Goal: Transaction & Acquisition: Purchase product/service

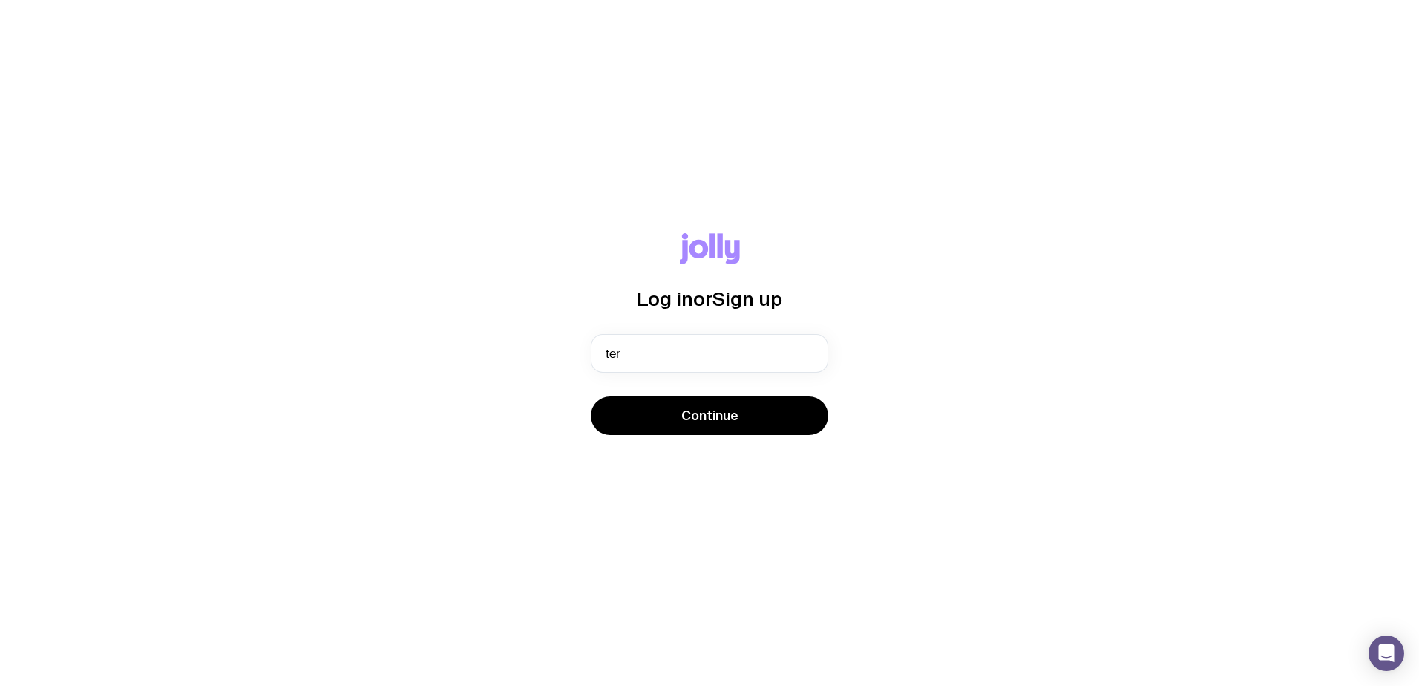
type input "[PERSON_NAME][EMAIL_ADDRESS][DOMAIN_NAME]"
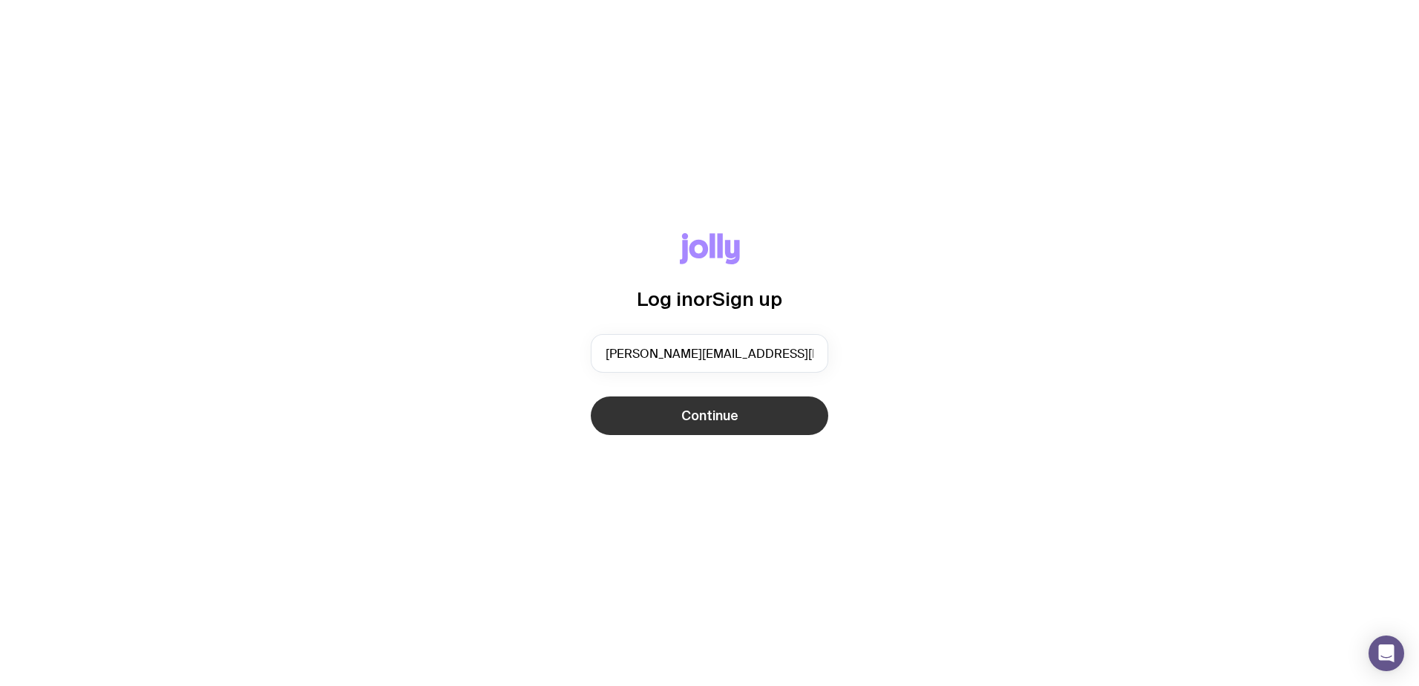
click at [659, 421] on button "Continue" at bounding box center [709, 415] width 237 height 39
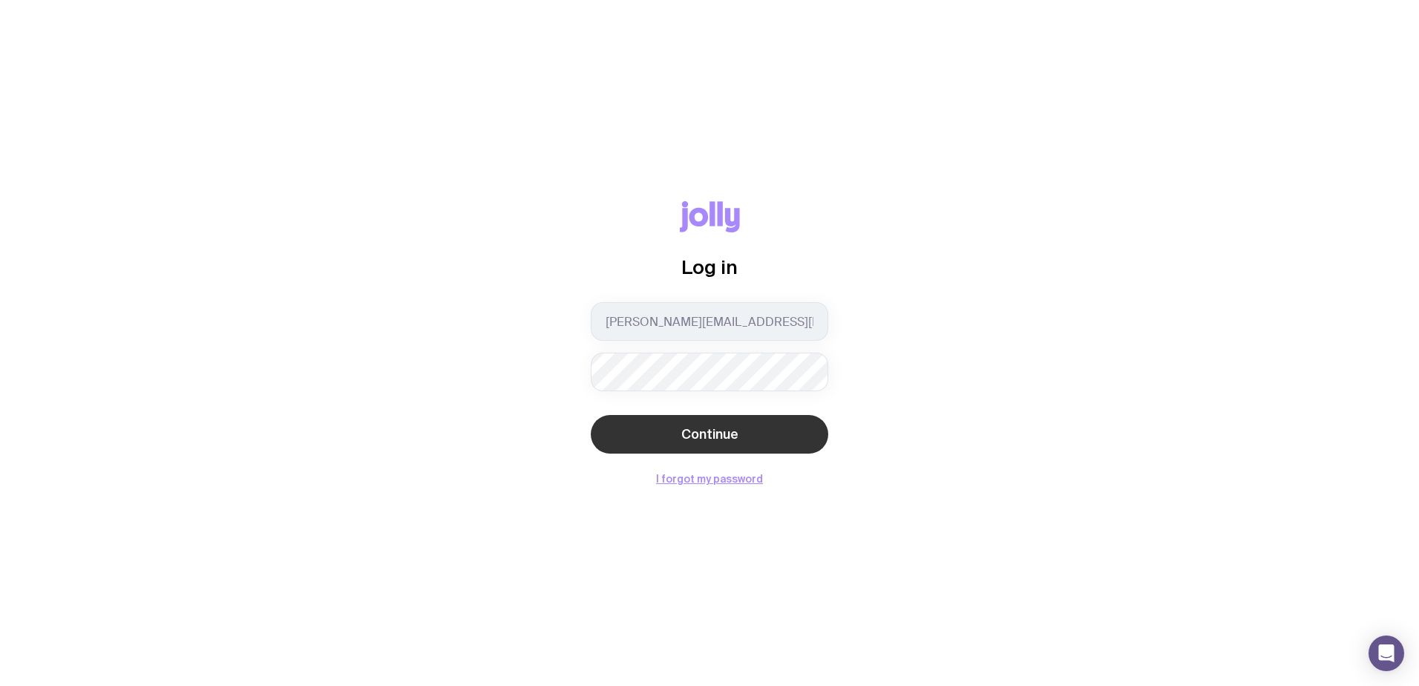
click at [721, 435] on span "Continue" at bounding box center [709, 434] width 57 height 18
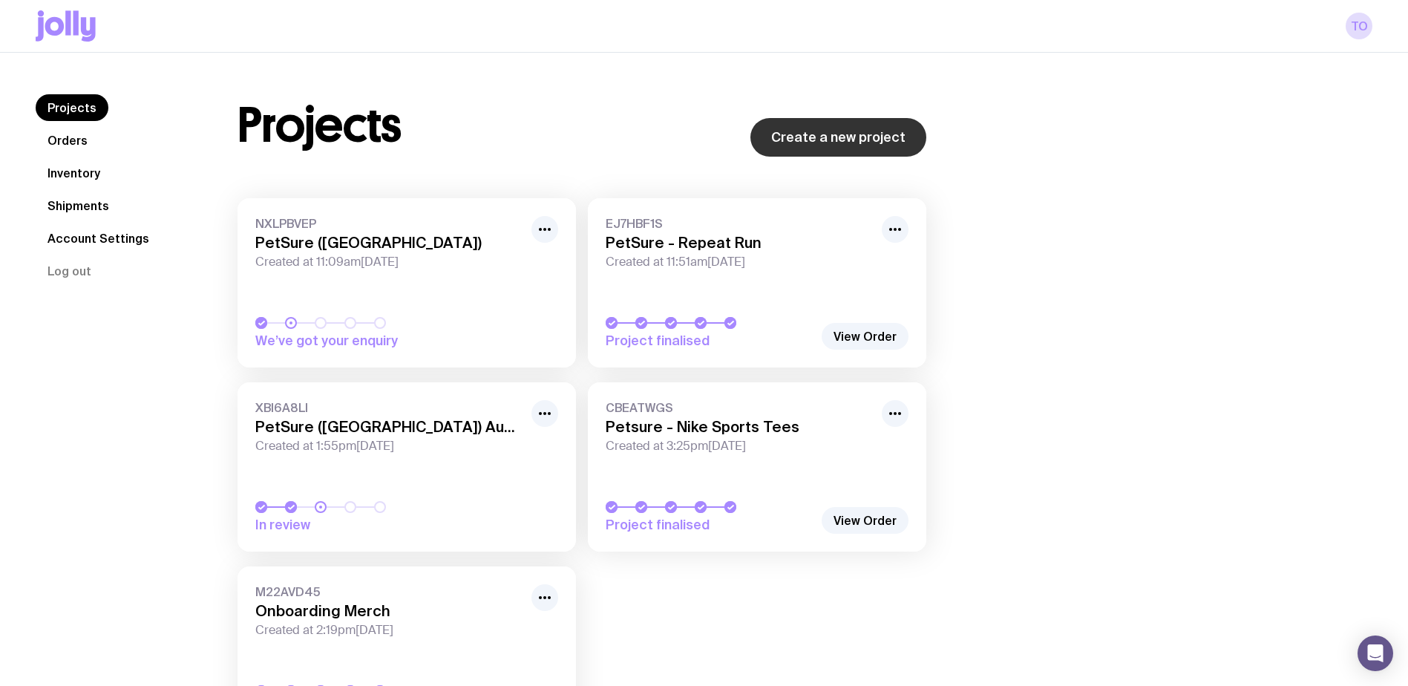
click at [835, 130] on link "Create a new project" at bounding box center [838, 137] width 176 height 39
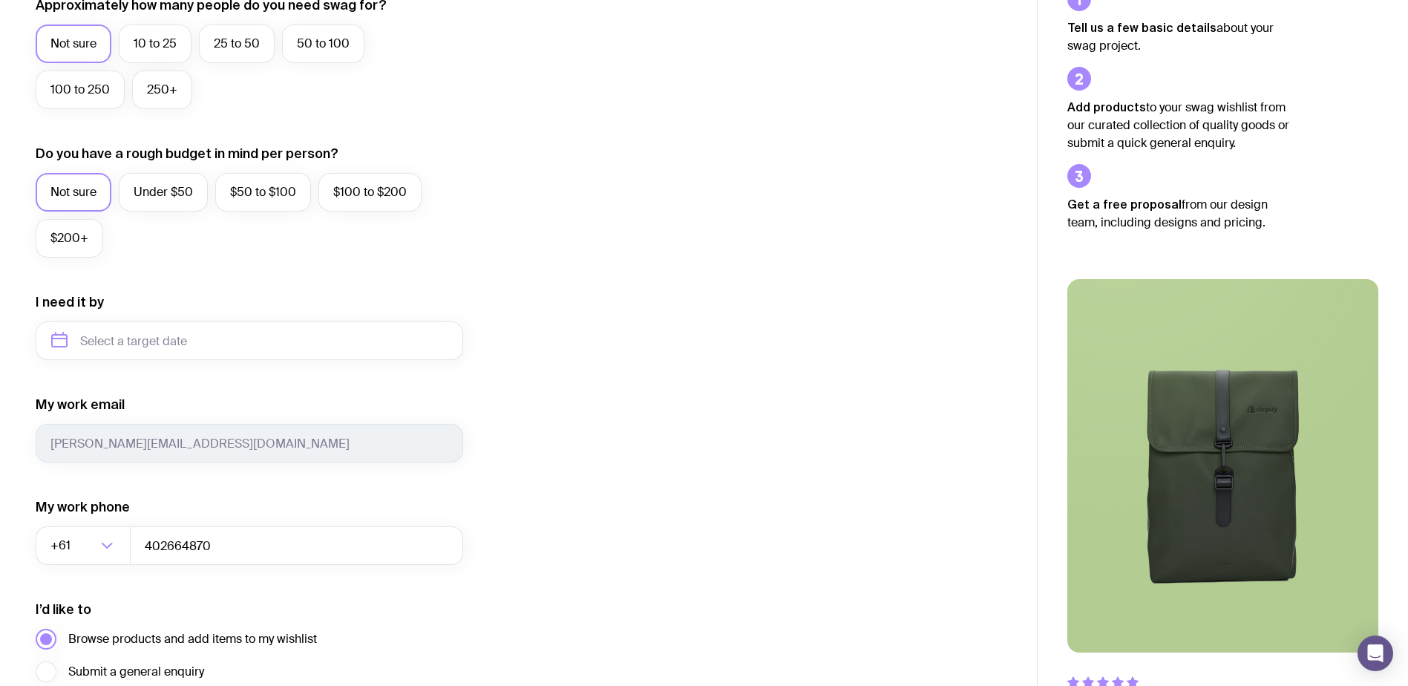
scroll to position [519, 0]
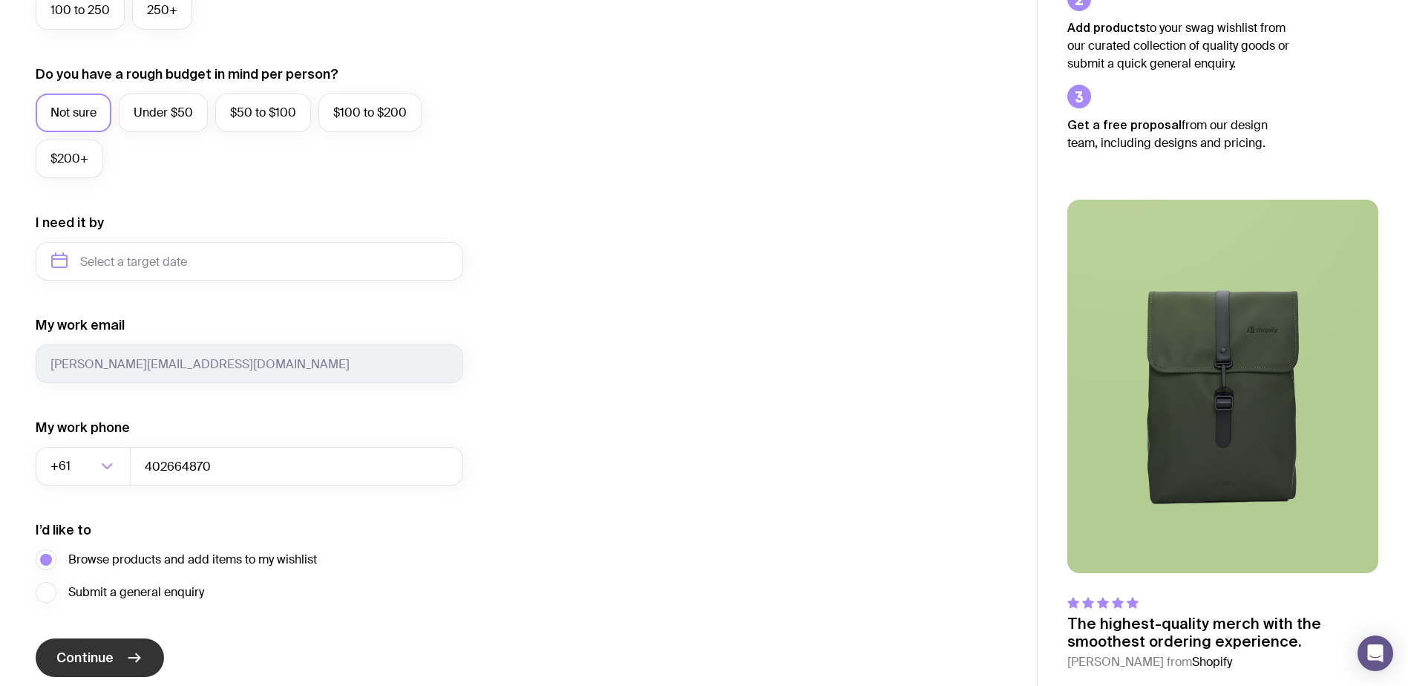
click at [117, 658] on button "Continue" at bounding box center [100, 657] width 128 height 39
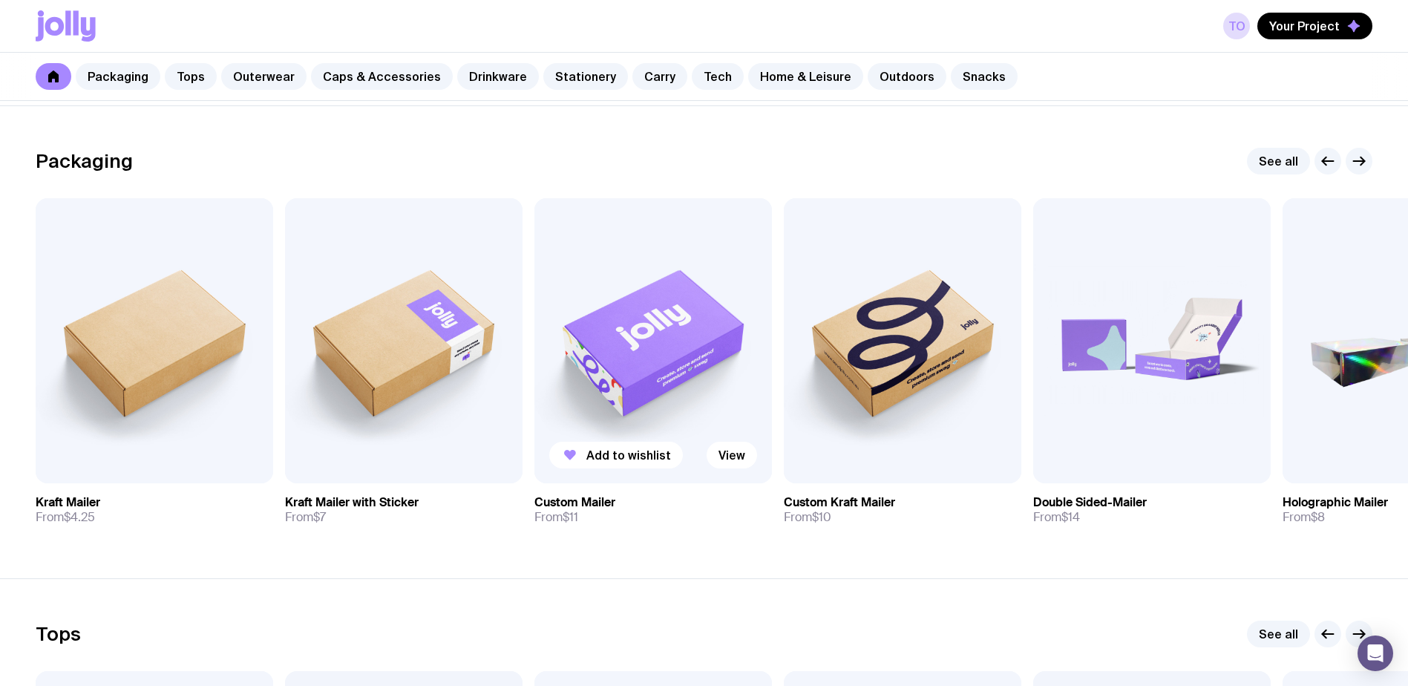
scroll to position [223, 0]
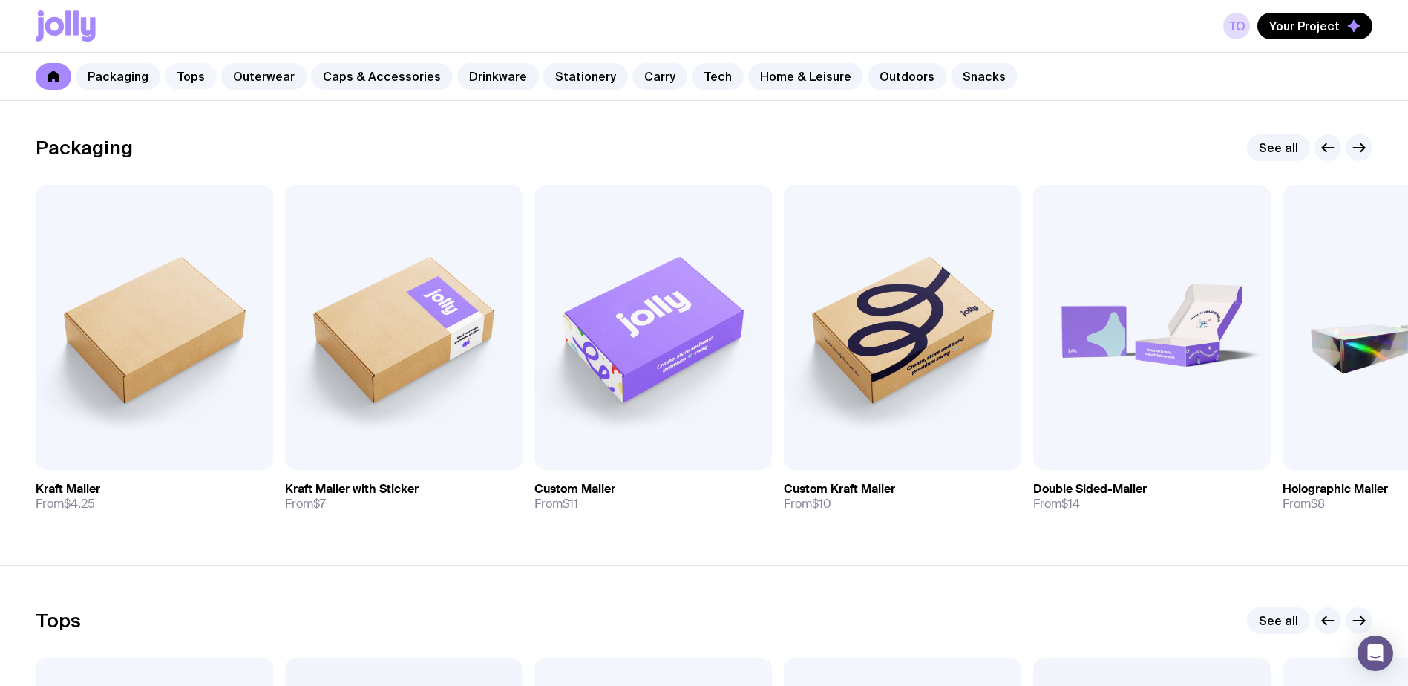
click at [205, 76] on link "Tops" at bounding box center [191, 76] width 52 height 27
click at [193, 77] on link "Tops" at bounding box center [191, 76] width 52 height 27
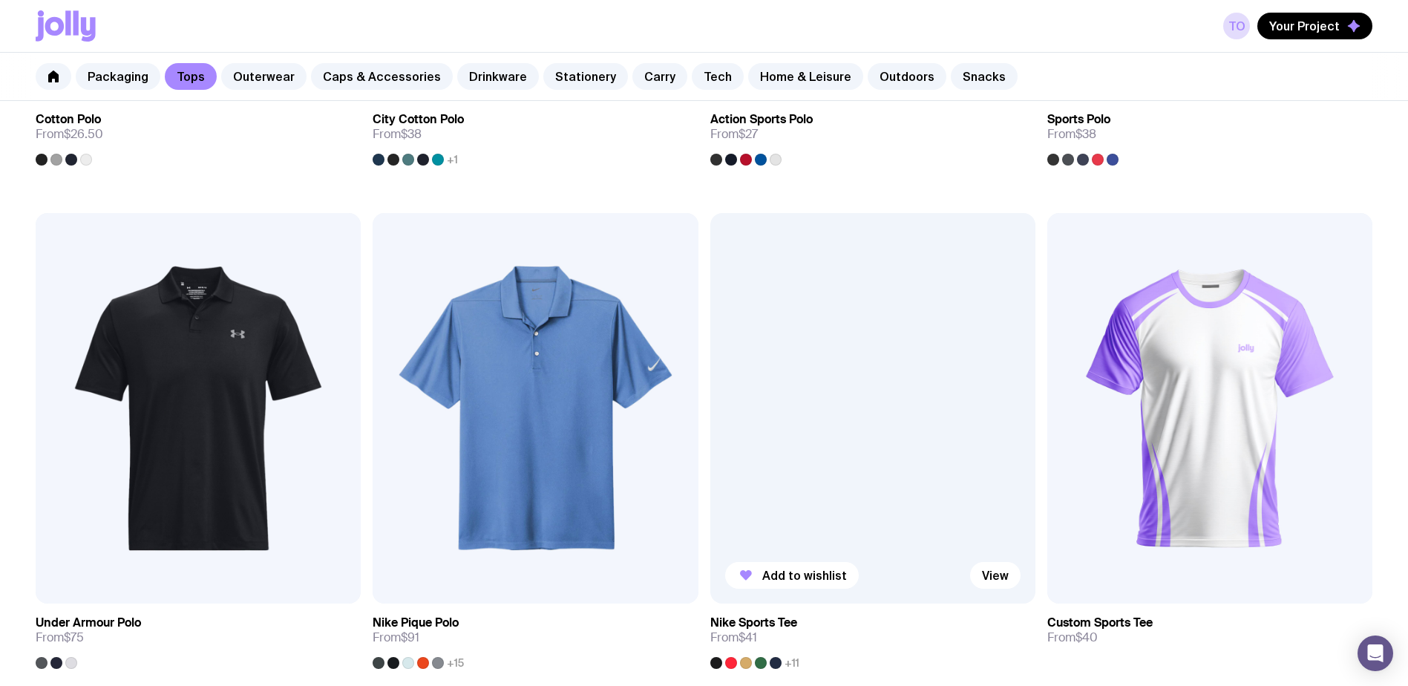
scroll to position [1262, 0]
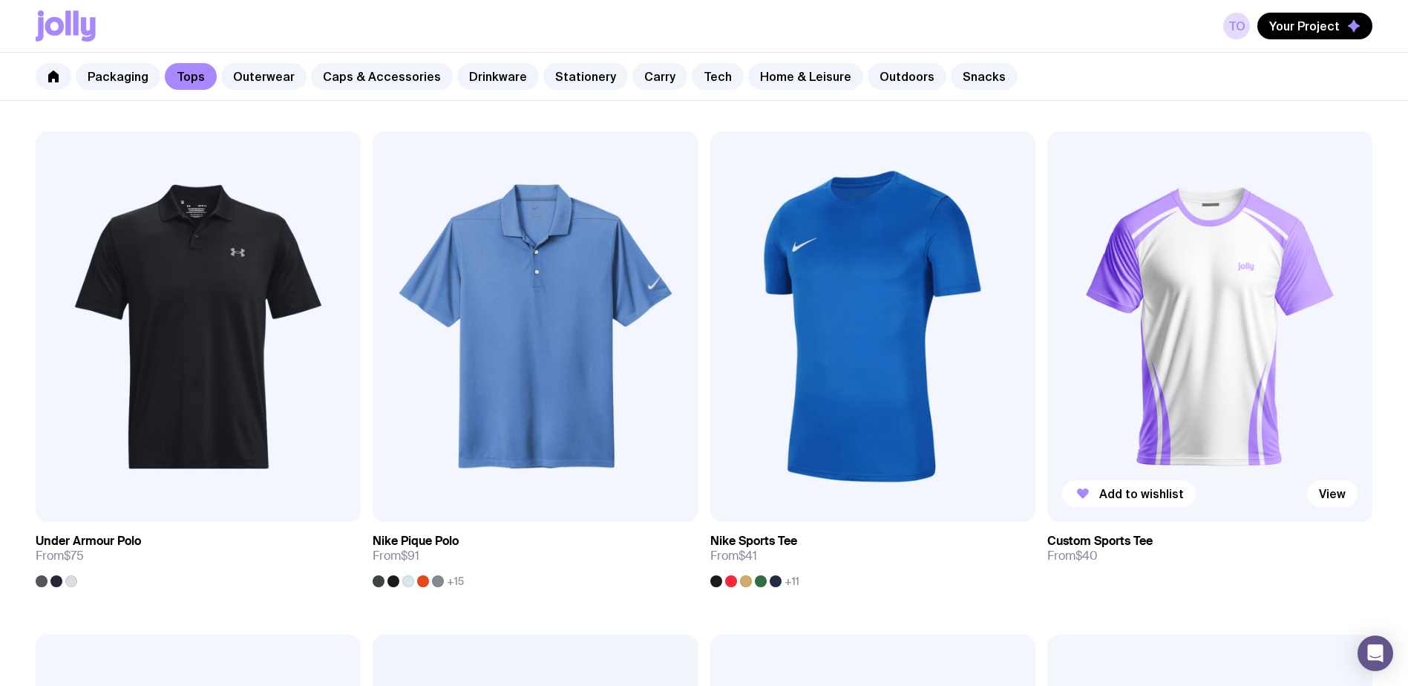
click at [1219, 298] on img at bounding box center [1209, 326] width 325 height 390
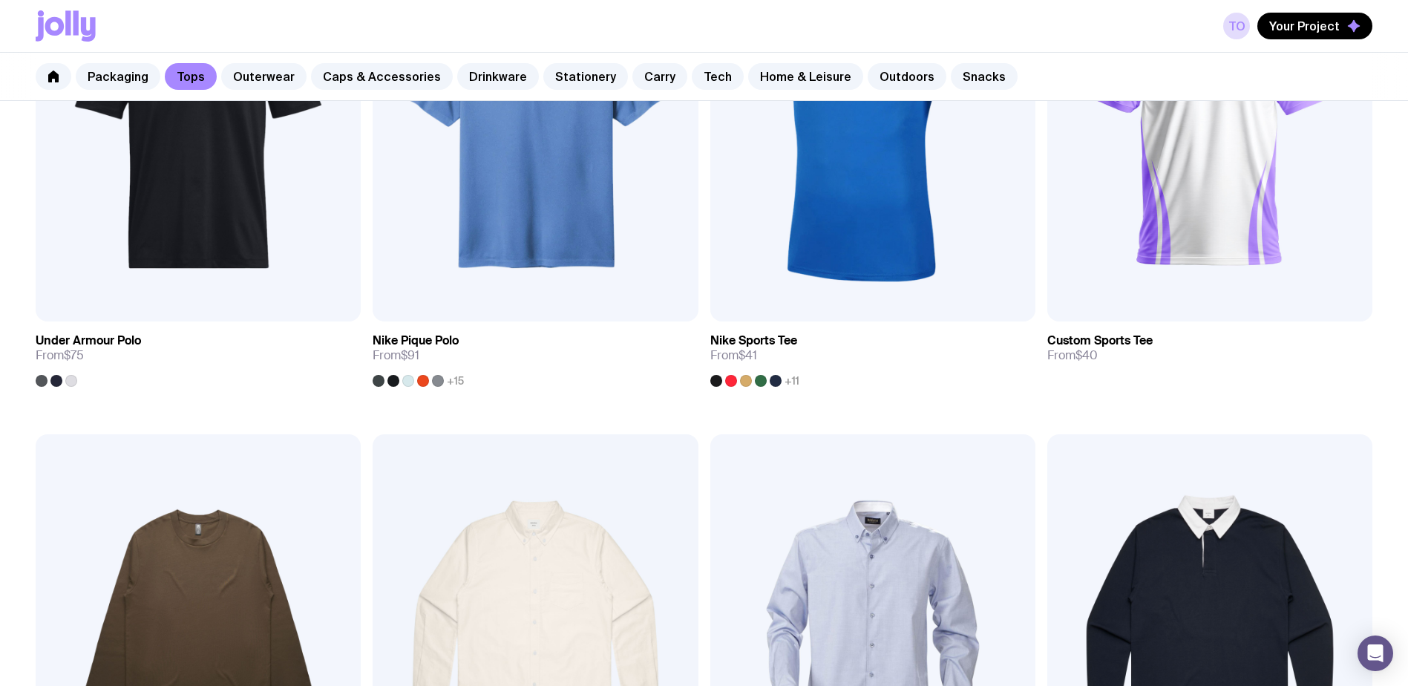
scroll to position [1370, 0]
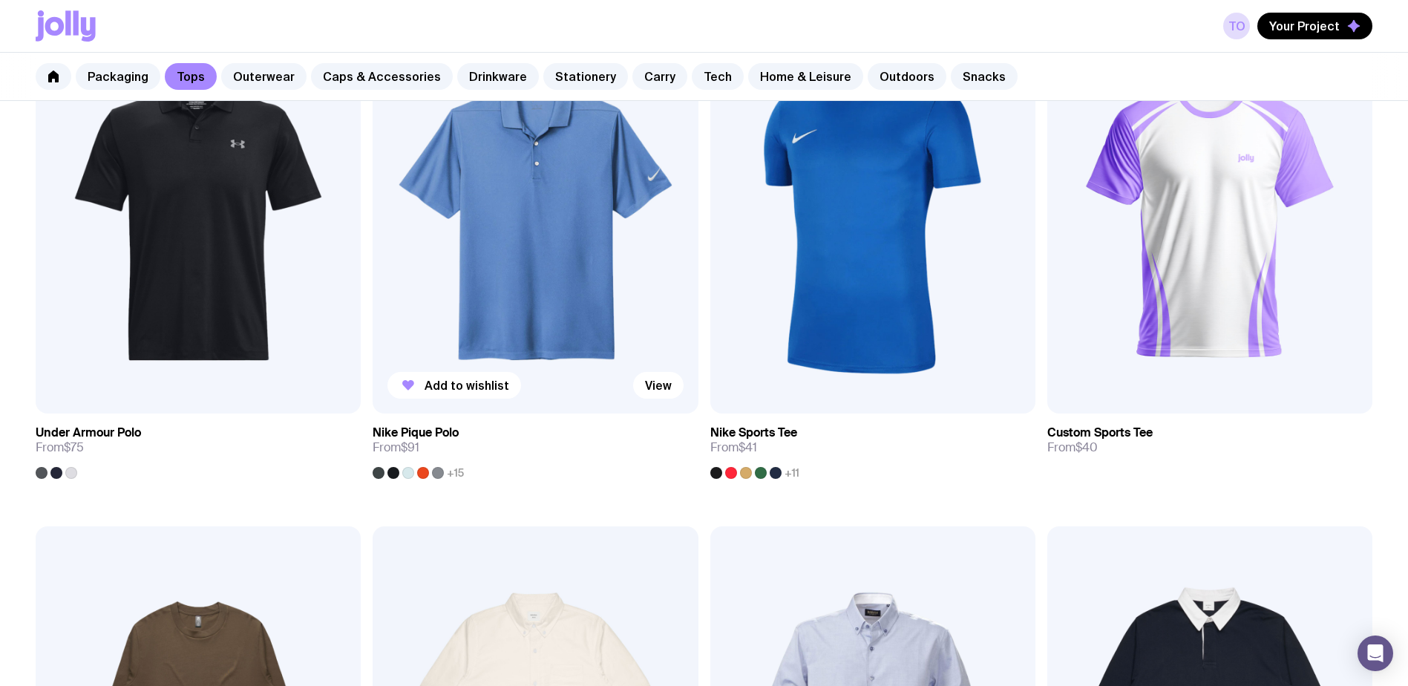
click at [687, 321] on img at bounding box center [535, 218] width 325 height 390
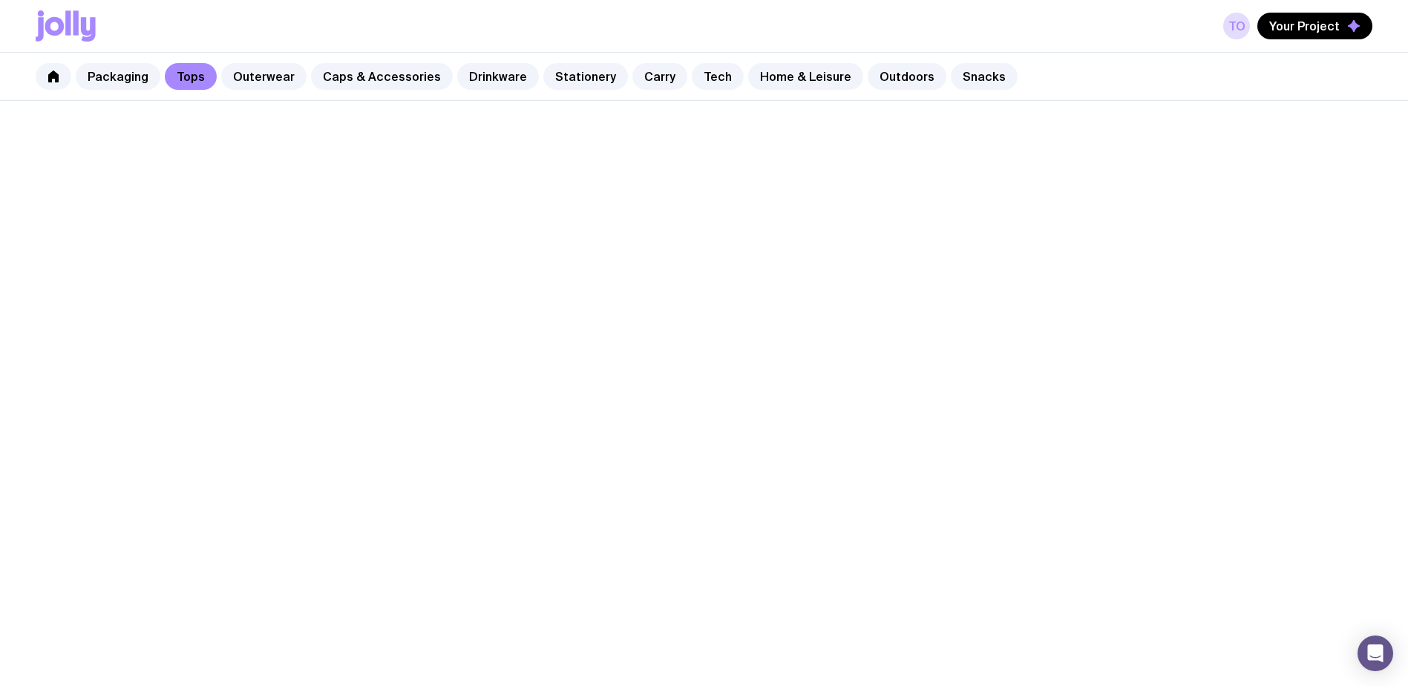
scroll to position [915, 0]
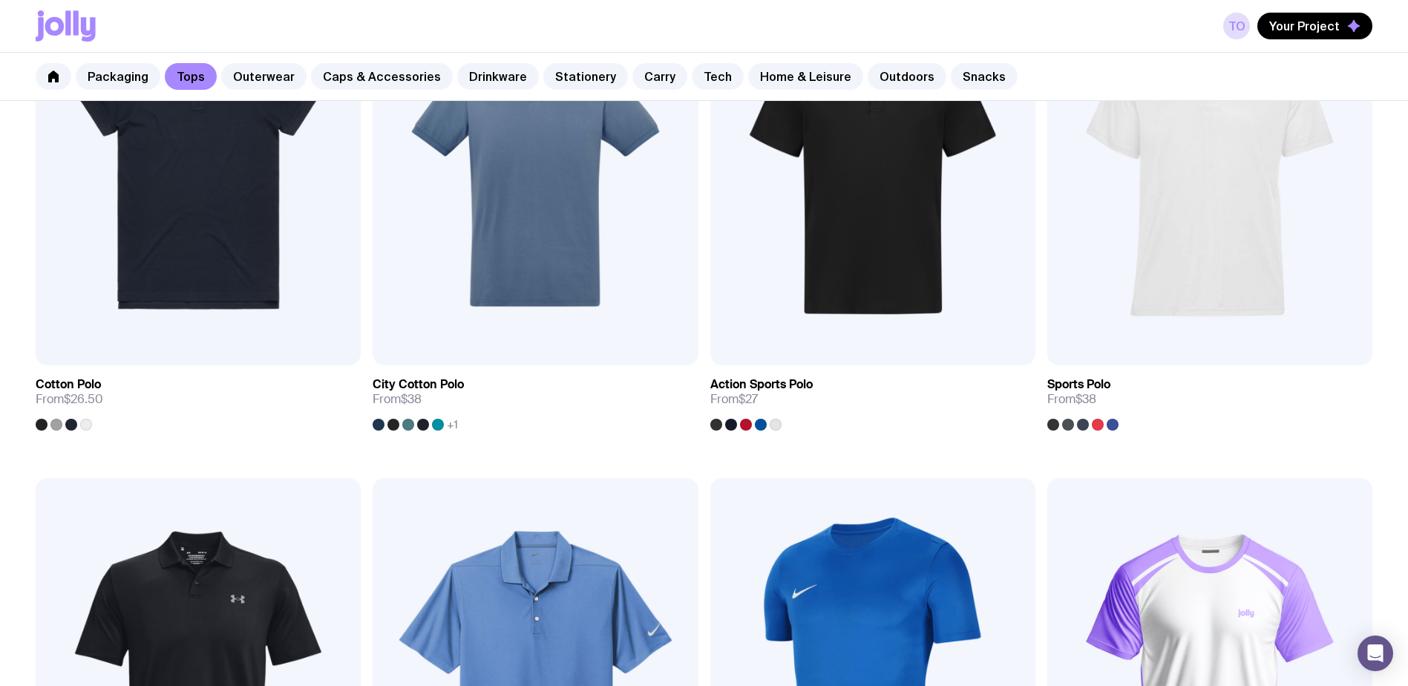
click at [863, 545] on img at bounding box center [872, 673] width 325 height 390
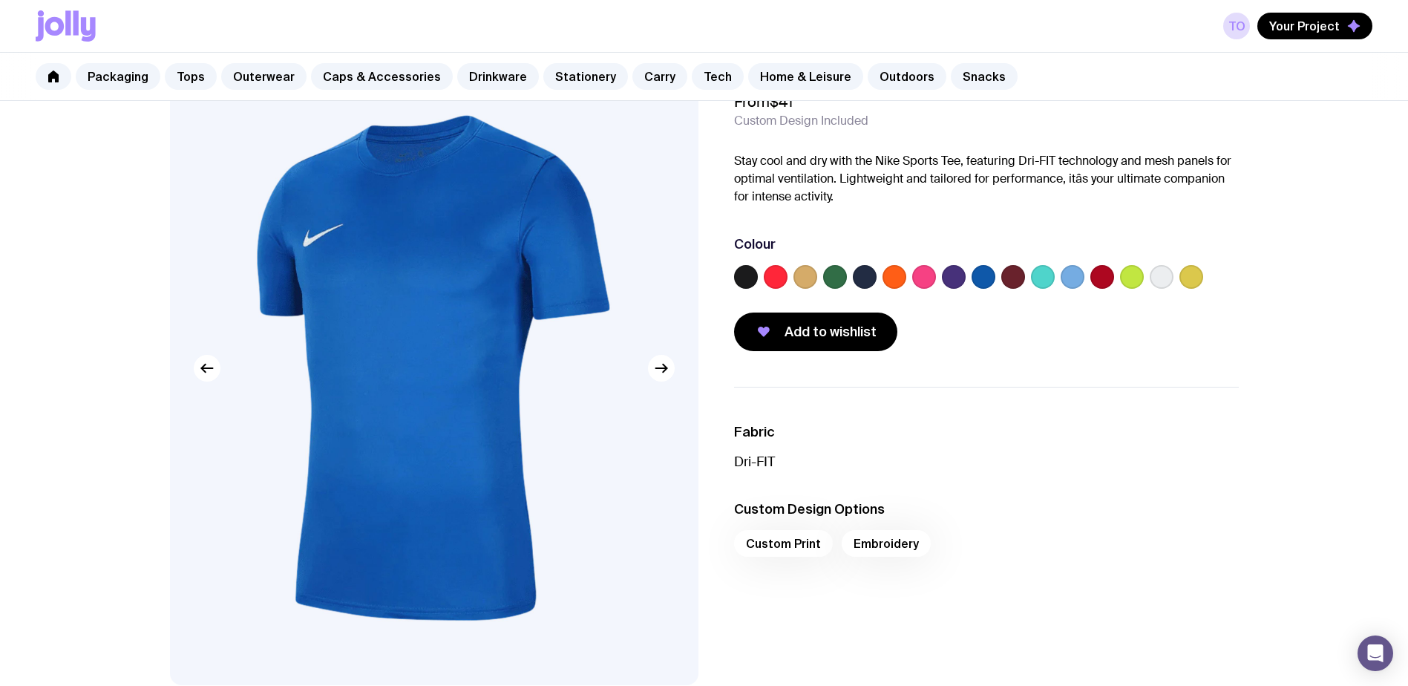
scroll to position [74, 0]
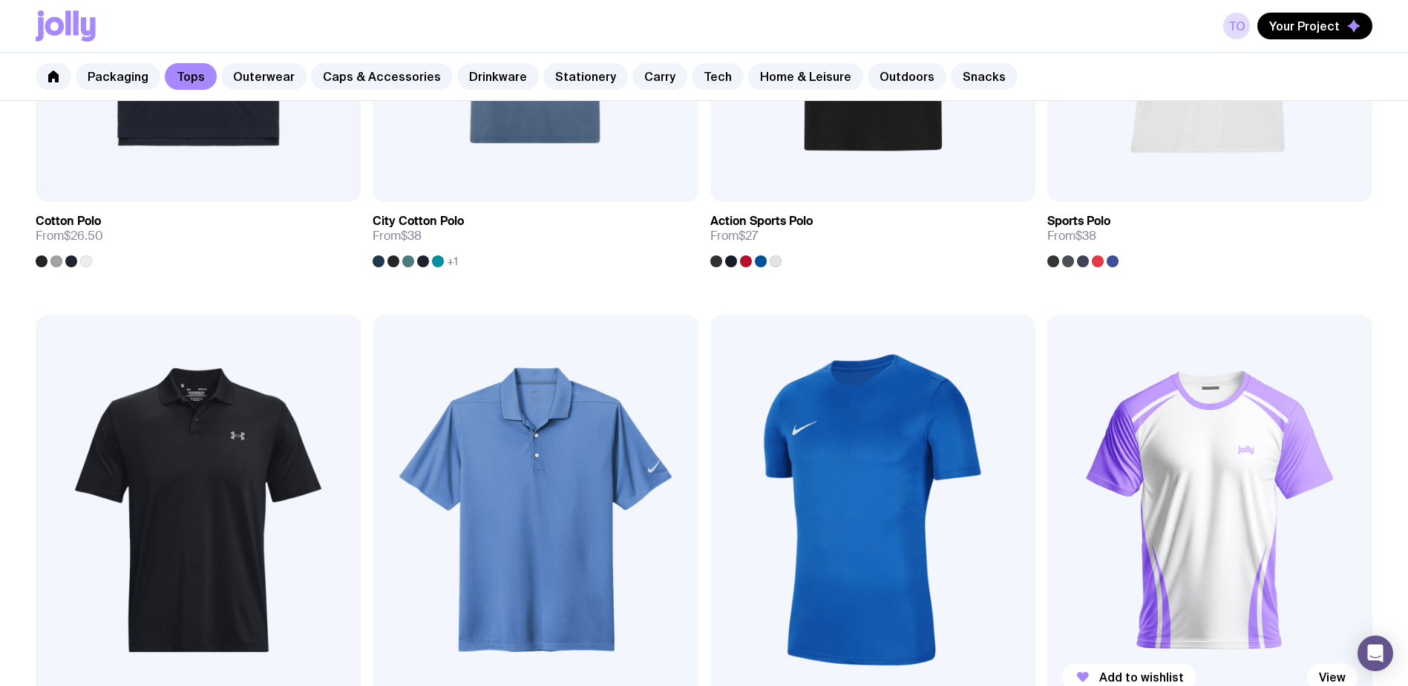
scroll to position [1138, 0]
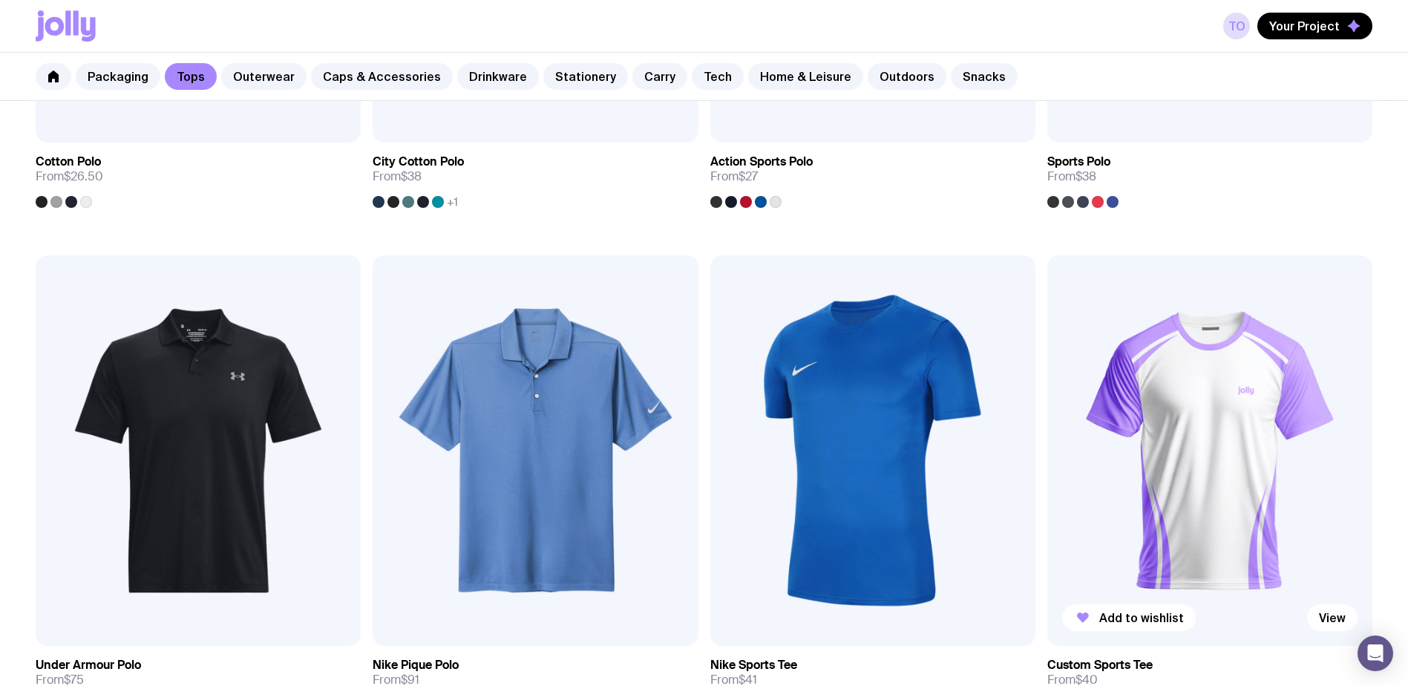
click at [1244, 475] on img at bounding box center [1209, 450] width 325 height 390
